Goal: Information Seeking & Learning: Learn about a topic

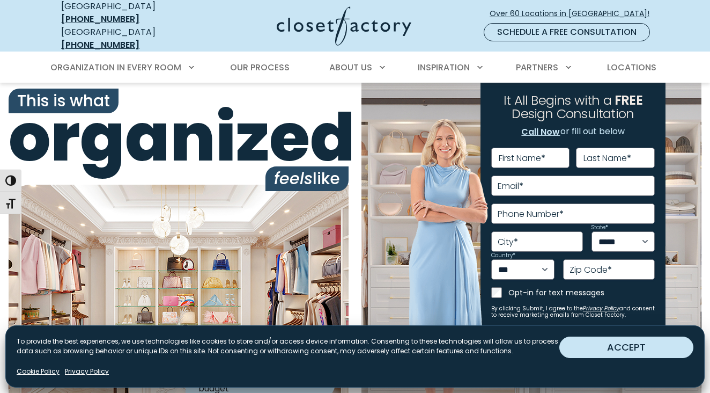
click at [614, 346] on button "ACCEPT" at bounding box center [627, 346] width 134 height 21
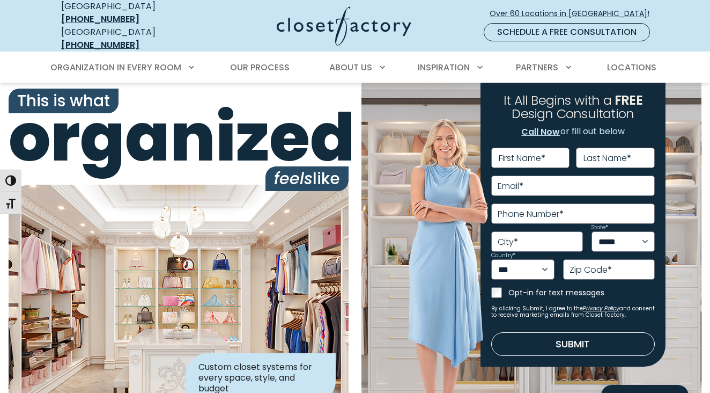
click at [387, 268] on div "**********" at bounding box center [532, 249] width 340 height 333
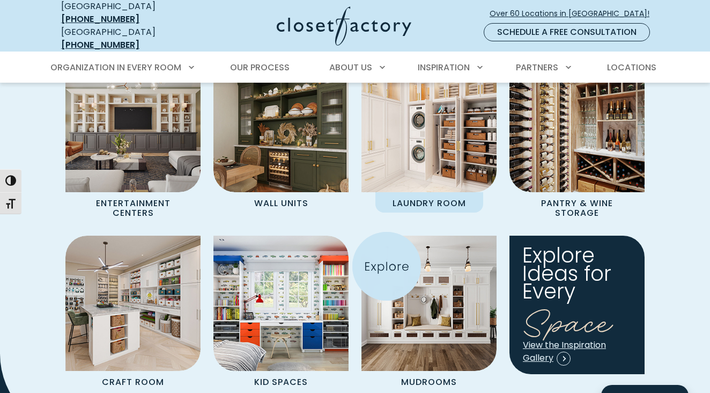
scroll to position [1075, 0]
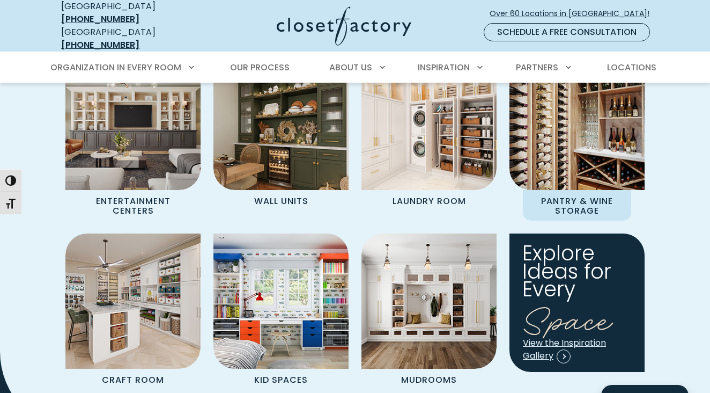
click at [586, 192] on p "Pantry & Wine Storage" at bounding box center [577, 205] width 108 height 31
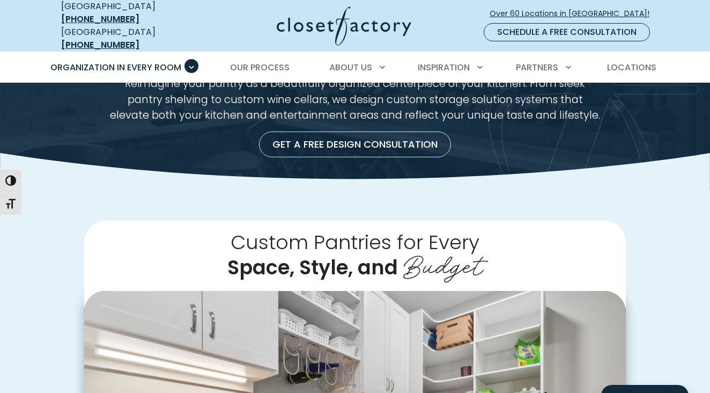
scroll to position [83, 0]
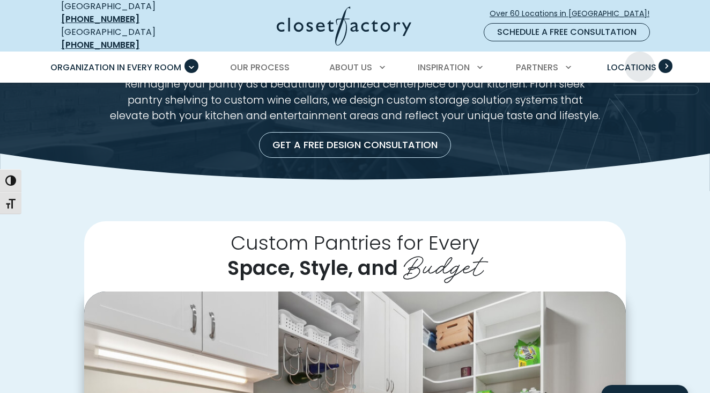
click at [640, 61] on span "Locations" at bounding box center [631, 67] width 49 height 12
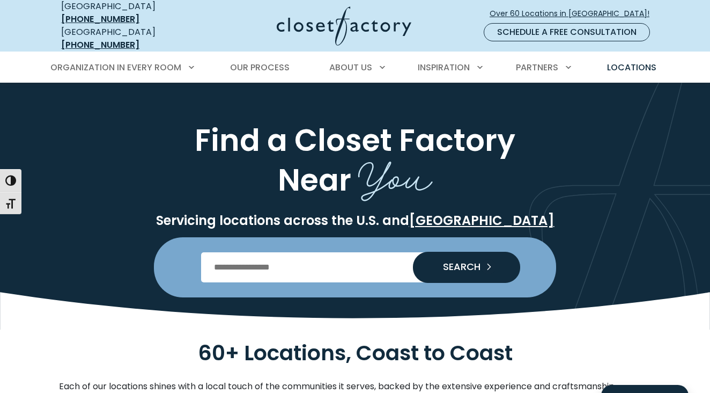
click at [293, 253] on input "Enter Postal Code" at bounding box center [355, 267] width 309 height 30
type input "*****"
click at [465, 262] on span "SEARCH" at bounding box center [458, 267] width 46 height 10
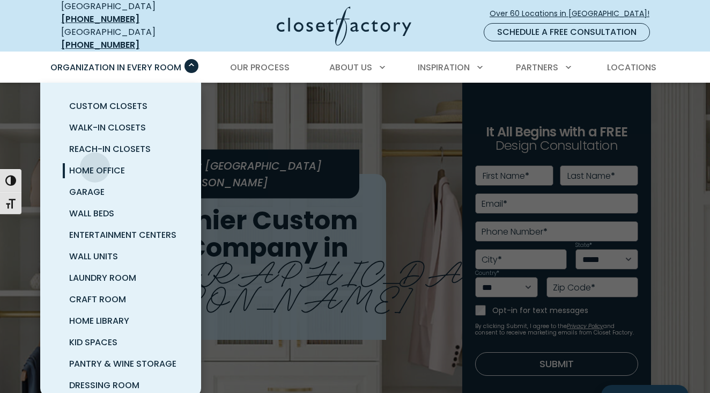
click at [95, 164] on span "Home Office" at bounding box center [97, 170] width 56 height 12
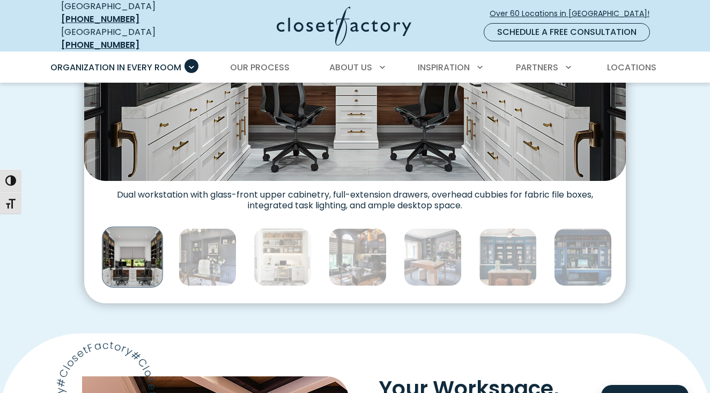
scroll to position [527, 0]
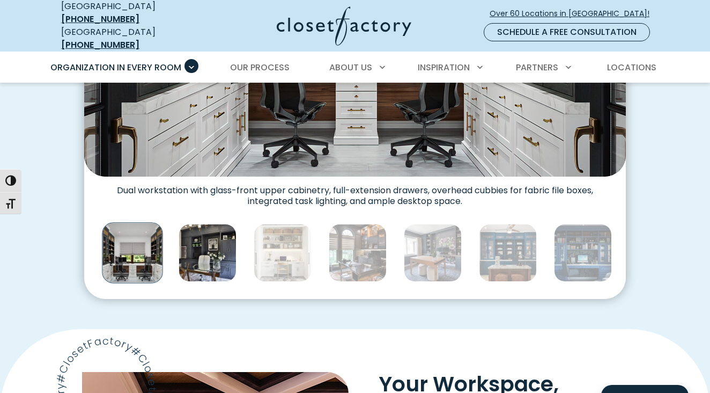
click at [196, 245] on img "Thumbnail Gallery" at bounding box center [208, 253] width 58 height 58
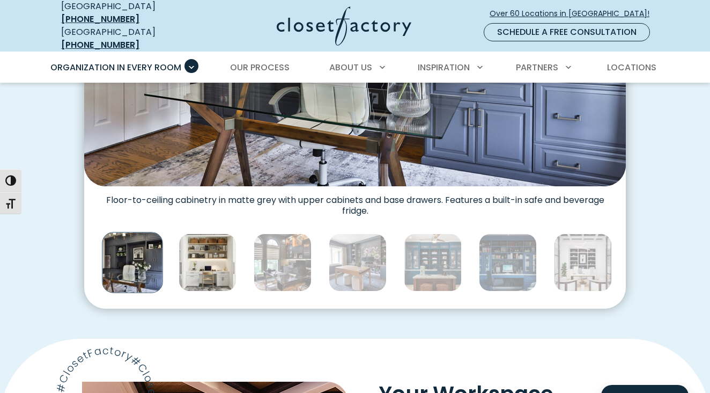
scroll to position [518, 0]
click at [204, 250] on img "Thumbnail Gallery" at bounding box center [208, 262] width 58 height 58
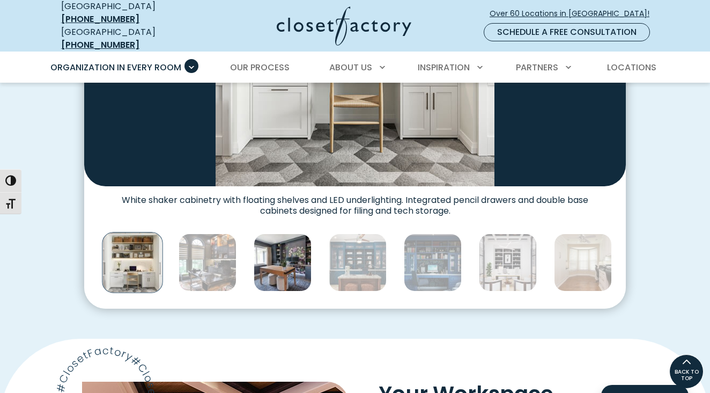
click at [273, 255] on img "Thumbnail Gallery" at bounding box center [283, 262] width 58 height 58
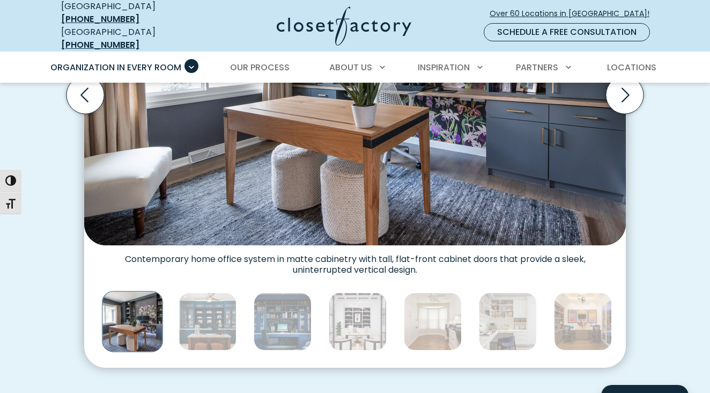
scroll to position [458, 0]
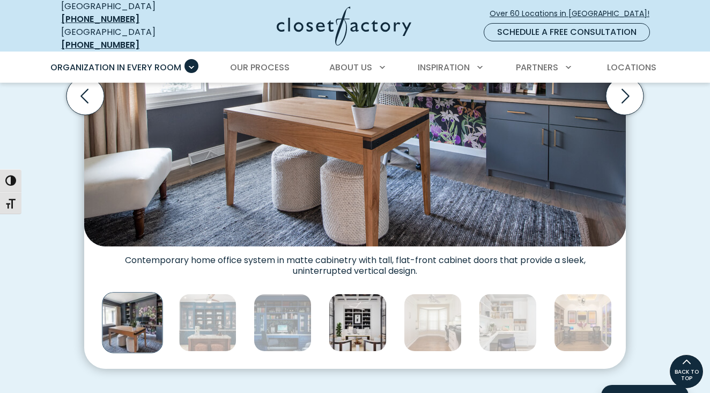
click at [352, 307] on img "Thumbnail Gallery" at bounding box center [358, 323] width 58 height 58
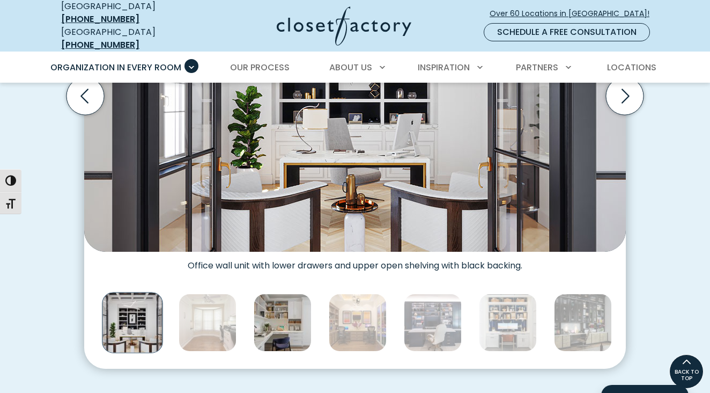
click at [278, 313] on img "Thumbnail Gallery" at bounding box center [283, 323] width 58 height 58
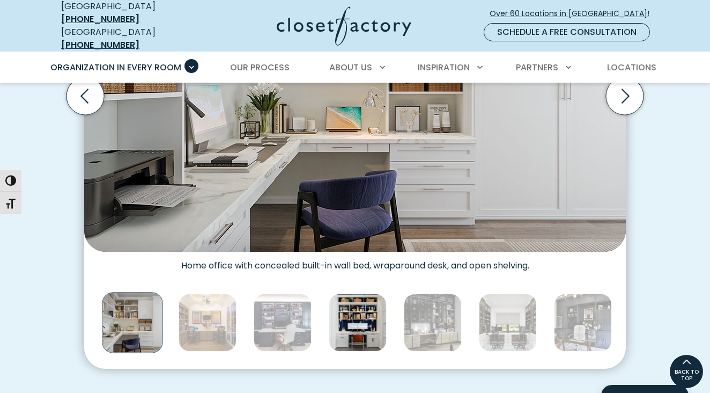
click at [368, 308] on img "Thumbnail Gallery" at bounding box center [358, 323] width 58 height 58
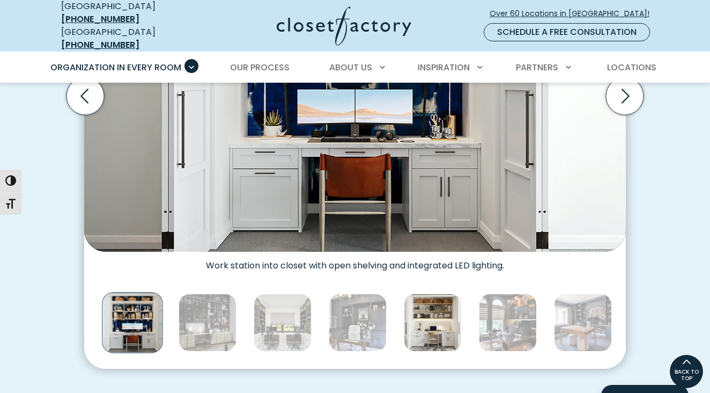
click at [428, 313] on img "Thumbnail Gallery" at bounding box center [433, 323] width 58 height 58
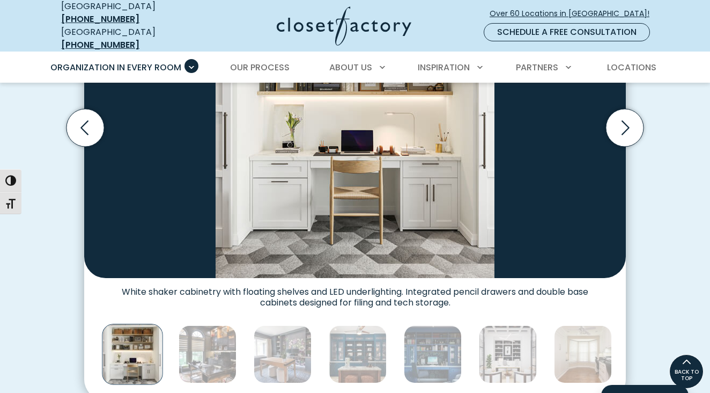
scroll to position [417, 0]
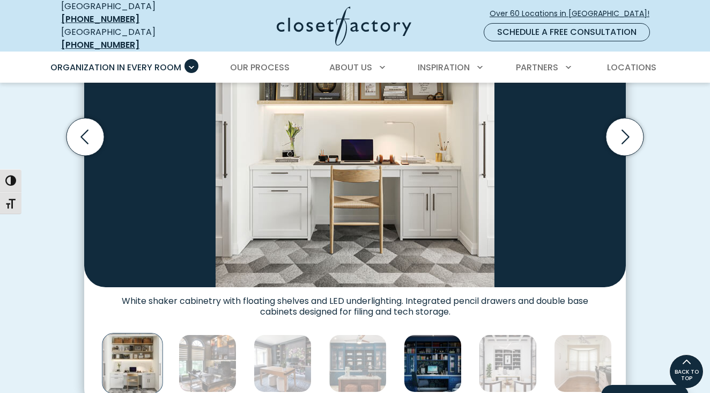
click at [432, 349] on img "Thumbnail Gallery" at bounding box center [433, 363] width 58 height 58
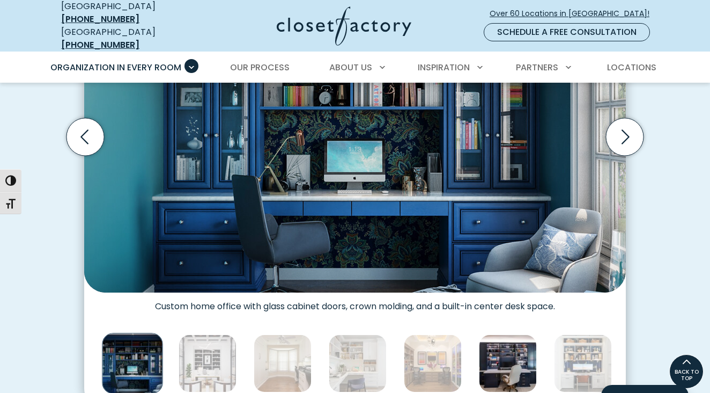
click at [512, 360] on img "Thumbnail Gallery" at bounding box center [508, 363] width 58 height 58
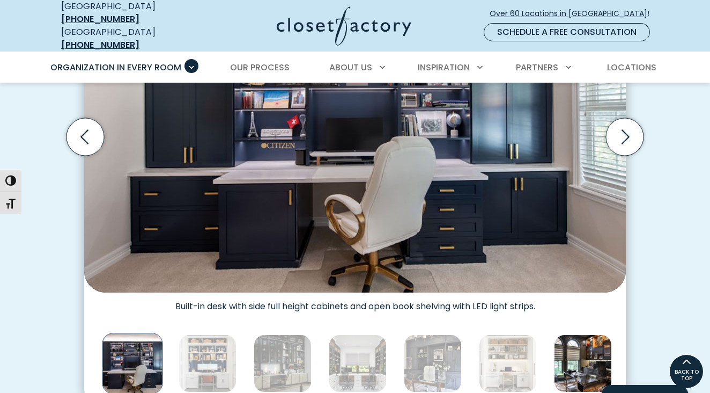
click at [578, 354] on img "Thumbnail Gallery" at bounding box center [583, 363] width 58 height 58
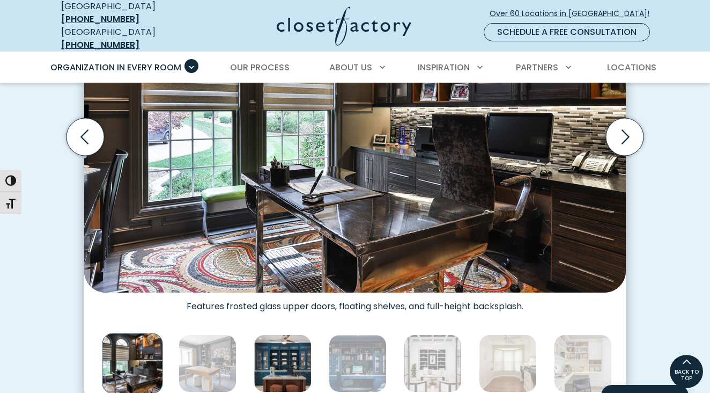
click at [274, 352] on img "Thumbnail Gallery" at bounding box center [283, 363] width 58 height 58
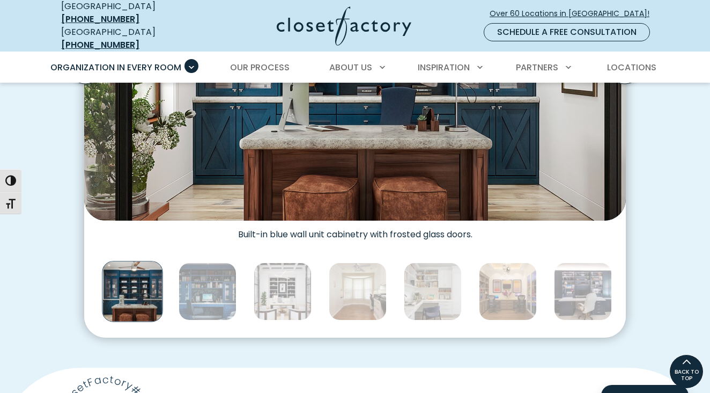
scroll to position [487, 0]
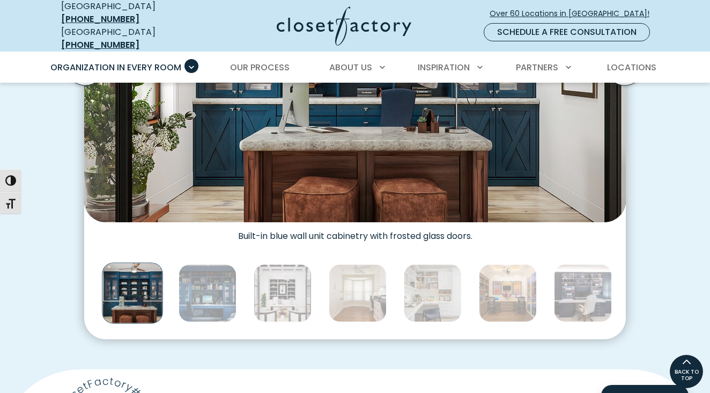
click at [142, 274] on img "Thumbnail Gallery" at bounding box center [132, 292] width 61 height 61
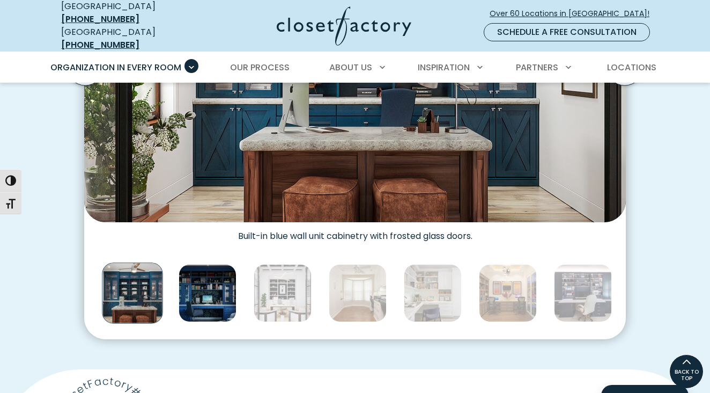
click at [223, 282] on img "Thumbnail Gallery" at bounding box center [208, 293] width 58 height 58
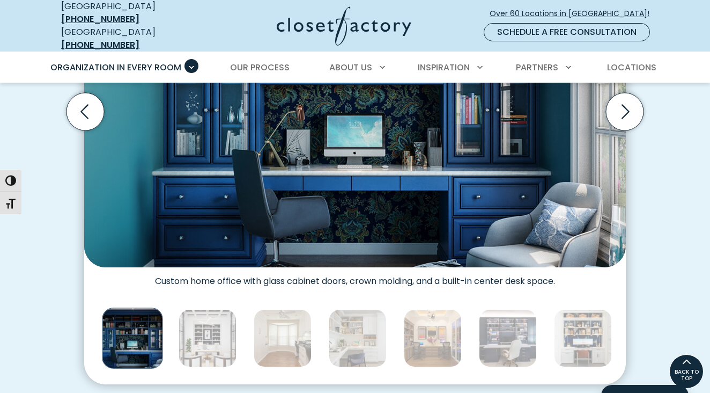
scroll to position [441, 0]
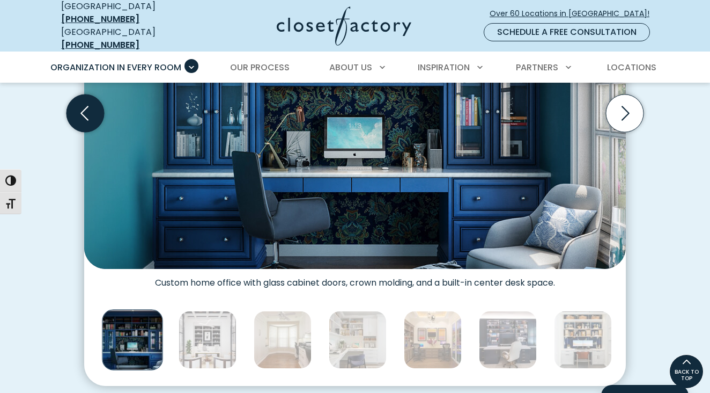
click at [85, 97] on icon "Previous slide" at bounding box center [86, 113] width 38 height 38
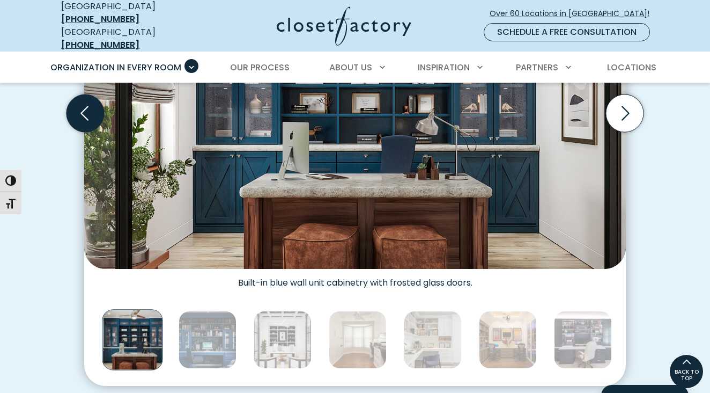
click at [85, 97] on icon "Previous slide" at bounding box center [86, 113] width 38 height 38
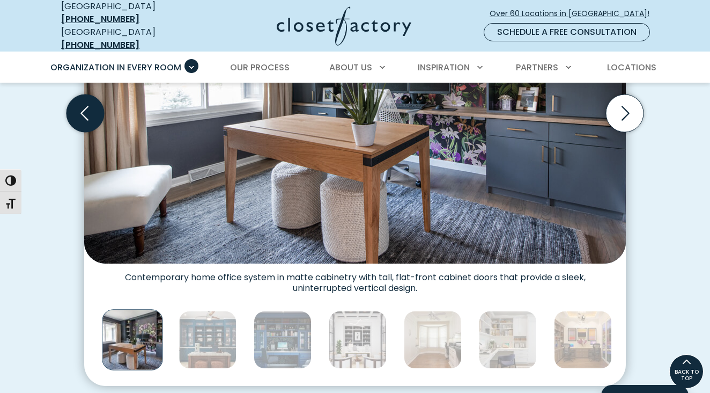
click at [85, 97] on icon "Previous slide" at bounding box center [86, 113] width 38 height 38
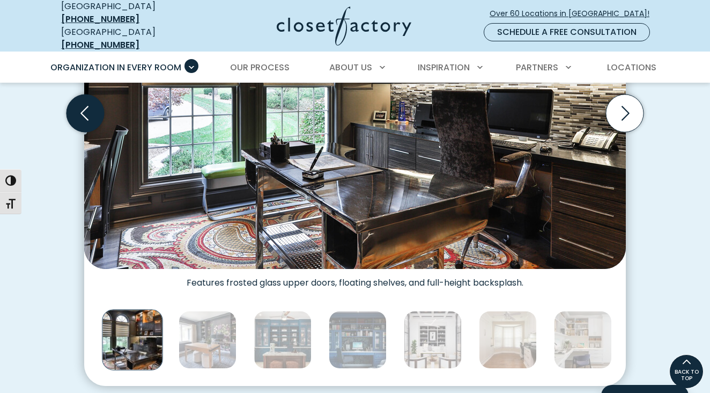
click at [85, 97] on icon "Previous slide" at bounding box center [86, 113] width 38 height 38
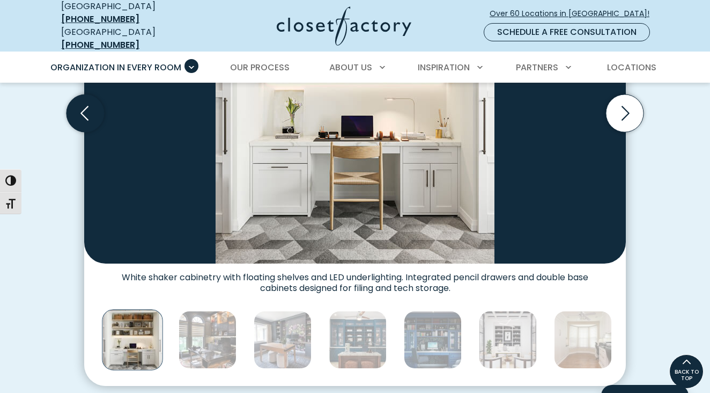
click at [85, 97] on icon "Previous slide" at bounding box center [86, 113] width 38 height 38
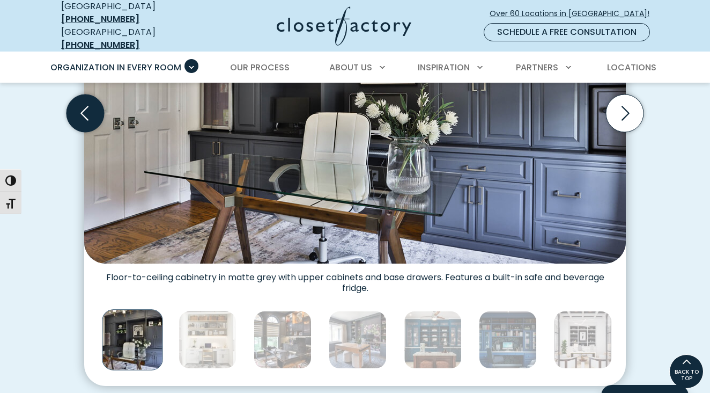
click at [85, 97] on icon "Previous slide" at bounding box center [86, 113] width 38 height 38
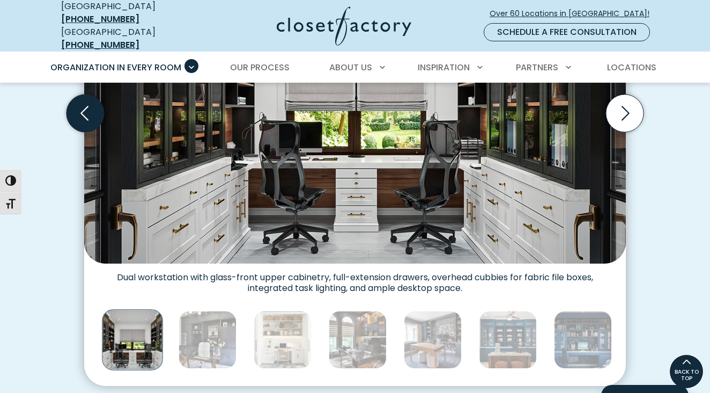
click at [85, 97] on icon "Previous slide" at bounding box center [86, 113] width 38 height 38
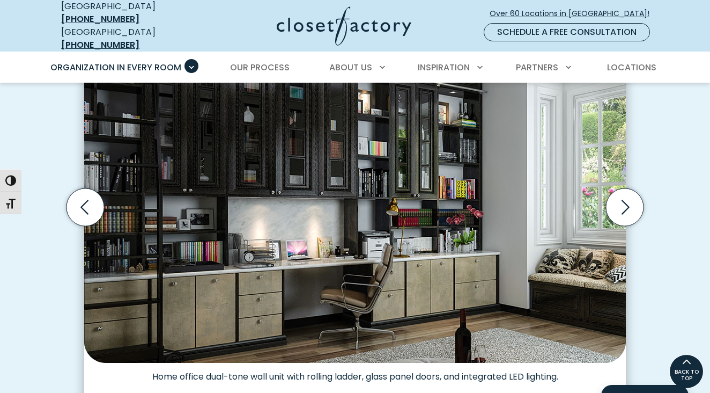
scroll to position [347, 0]
click at [84, 200] on icon "Previous slide" at bounding box center [84, 207] width 8 height 14
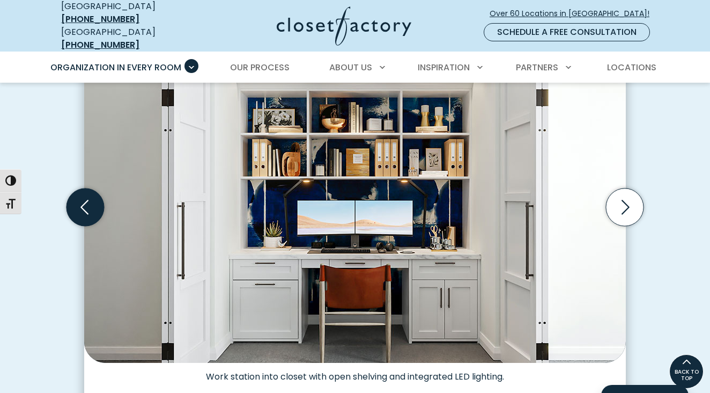
click at [84, 200] on icon "Previous slide" at bounding box center [84, 207] width 8 height 14
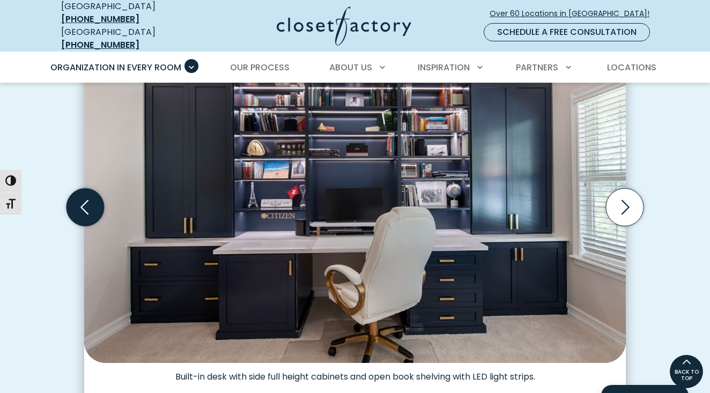
click at [84, 200] on icon "Previous slide" at bounding box center [84, 207] width 8 height 14
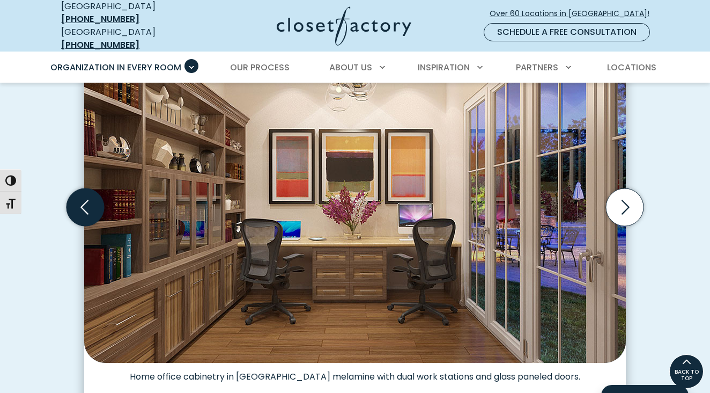
click at [84, 200] on icon "Previous slide" at bounding box center [84, 207] width 8 height 14
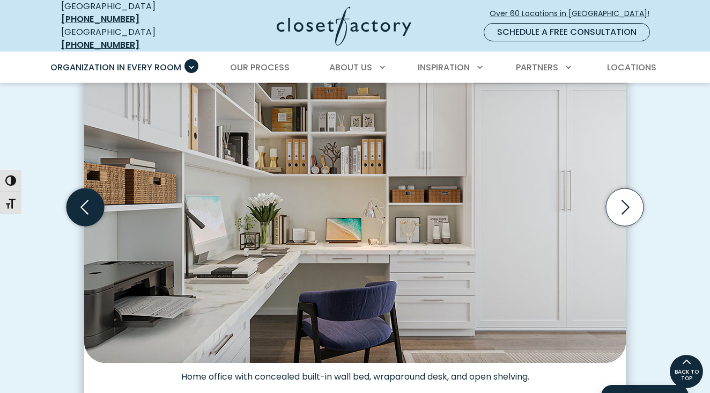
click at [83, 200] on icon "Previous slide" at bounding box center [84, 207] width 8 height 14
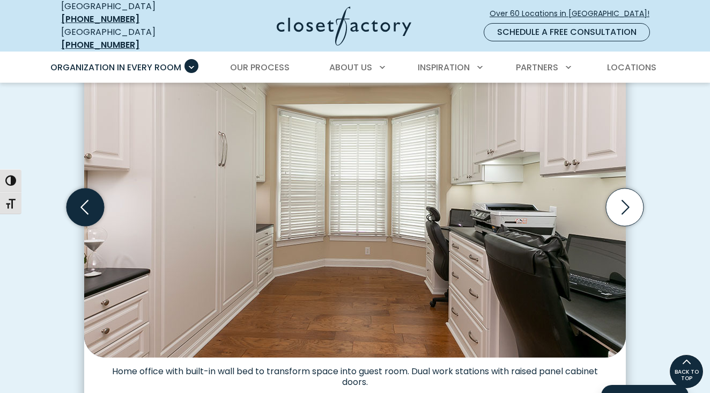
click at [83, 200] on icon "Previous slide" at bounding box center [84, 207] width 8 height 14
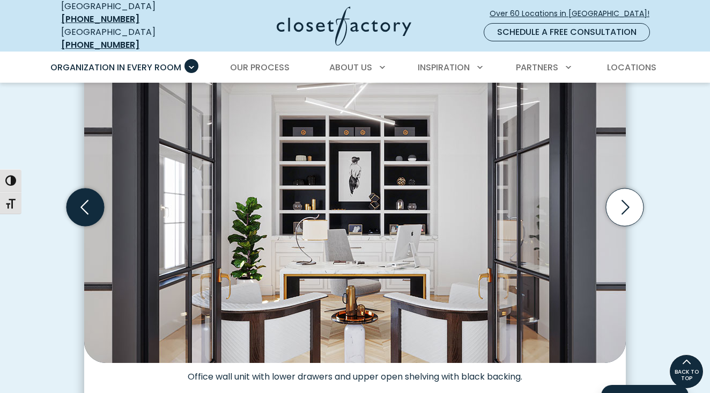
click at [83, 200] on icon "Previous slide" at bounding box center [84, 207] width 8 height 14
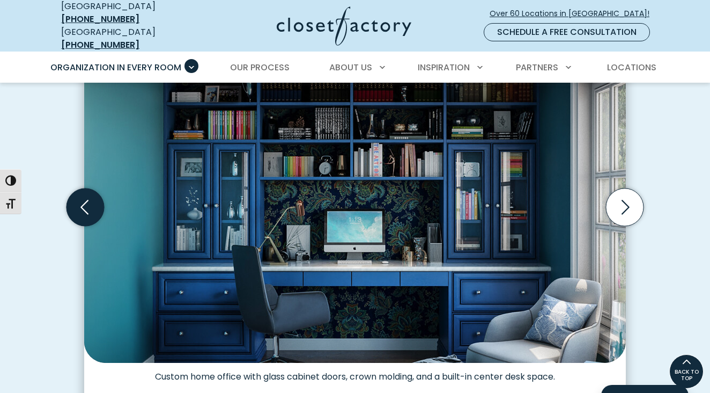
click at [83, 200] on icon "Previous slide" at bounding box center [84, 207] width 8 height 14
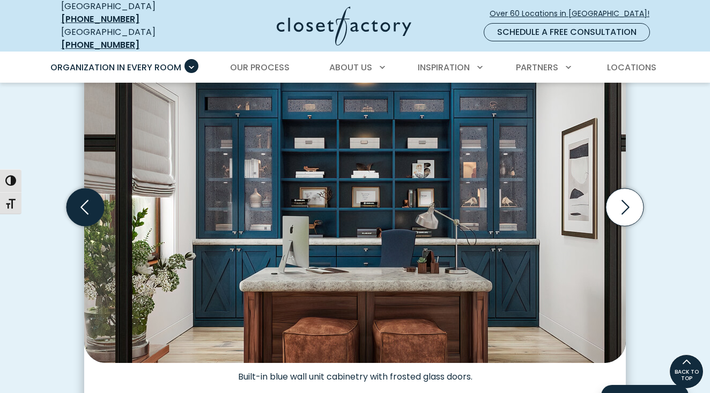
click at [83, 200] on icon "Previous slide" at bounding box center [84, 207] width 8 height 14
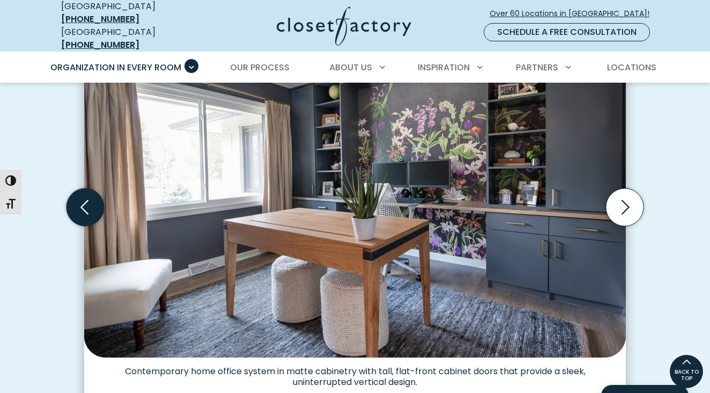
click at [83, 200] on icon "Previous slide" at bounding box center [84, 207] width 8 height 14
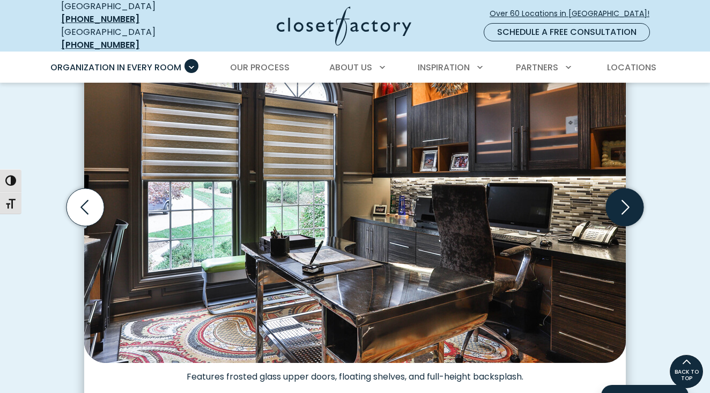
click at [622, 199] on icon "Next slide" at bounding box center [625, 207] width 38 height 38
